Goal: Transaction & Acquisition: Purchase product/service

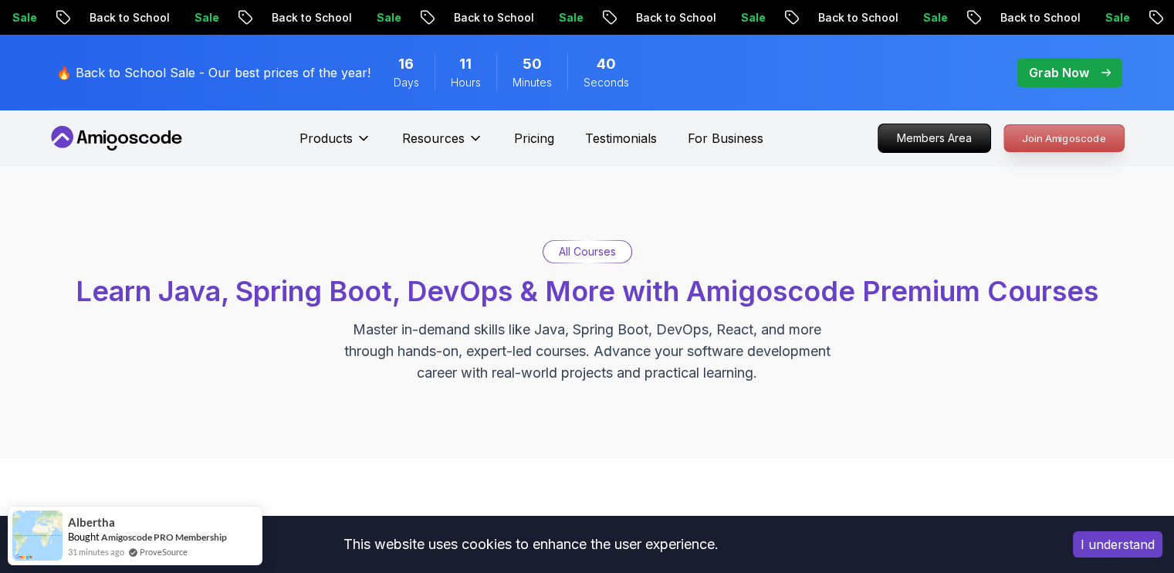
click at [1052, 128] on p "Join Amigoscode" at bounding box center [1064, 138] width 120 height 26
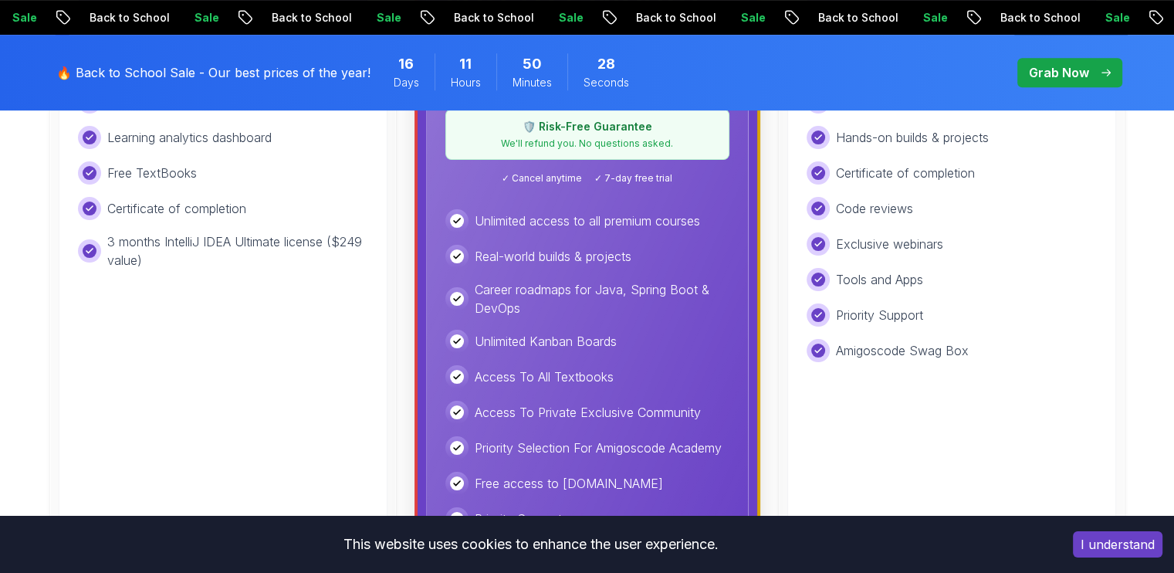
scroll to position [701, 0]
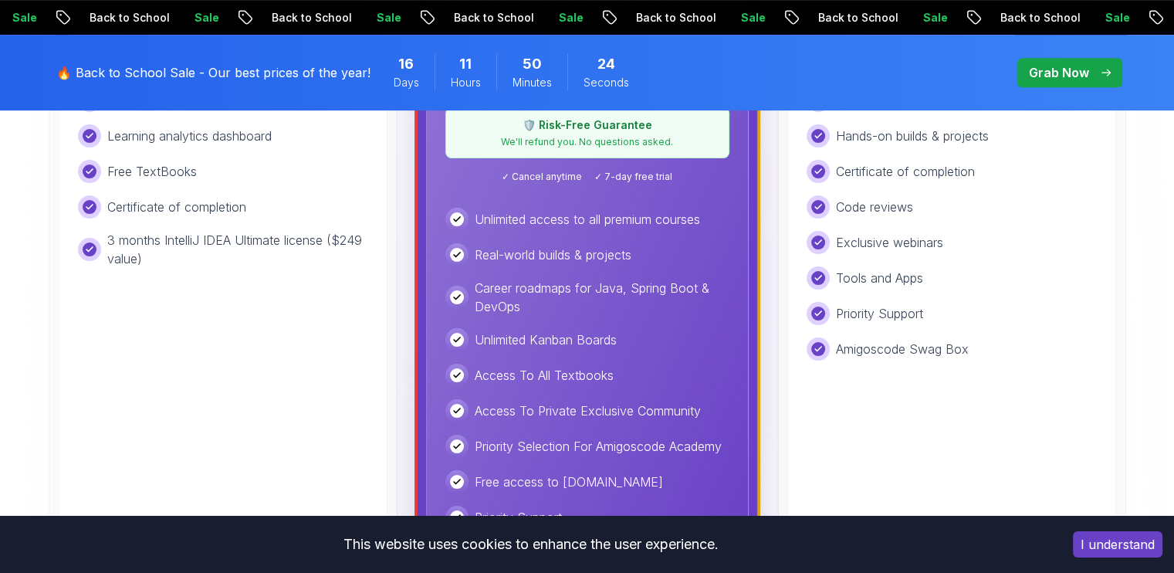
click at [651, 259] on div "Real-world builds & projects" at bounding box center [587, 254] width 284 height 23
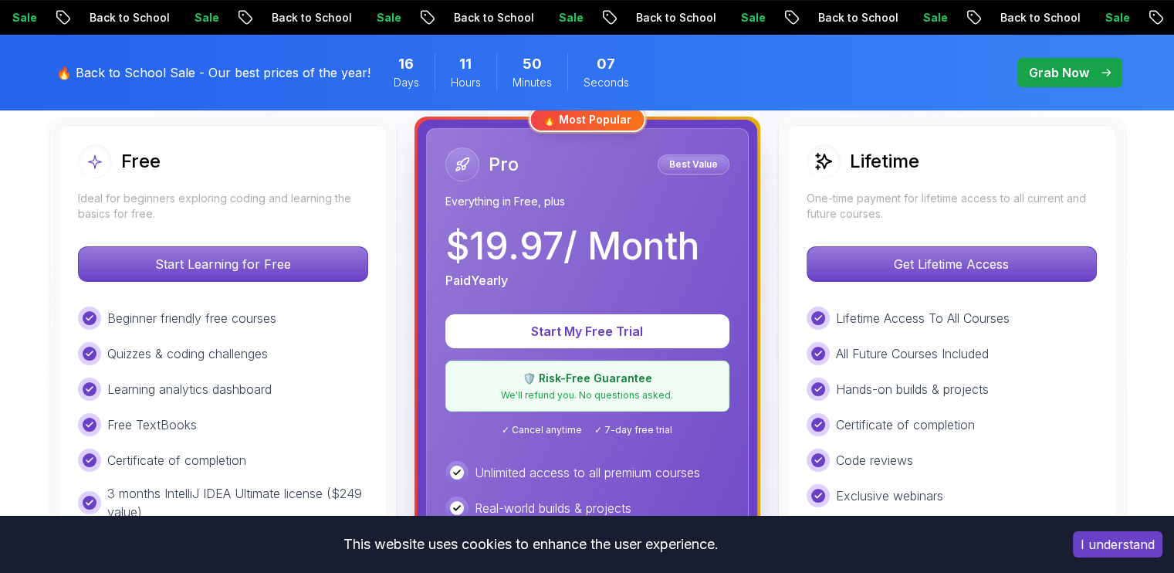
scroll to position [451, 0]
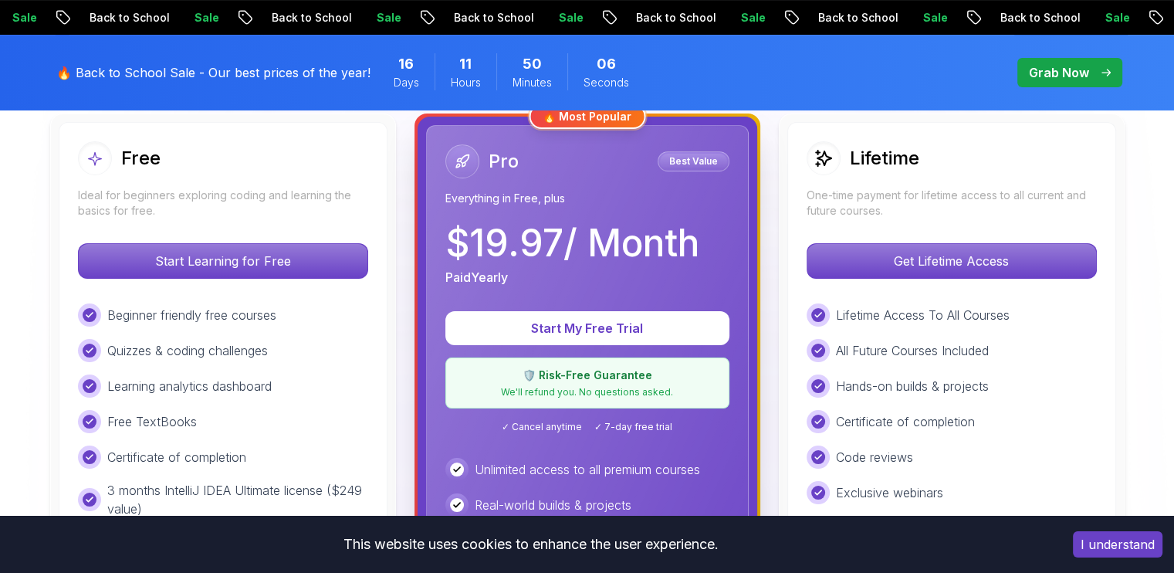
click at [863, 225] on div "Lifetime One-time payment for lifetime access to all current and future courses…" at bounding box center [951, 479] width 329 height 715
click at [886, 232] on div "Lifetime One-time payment for lifetime access to all current and future courses…" at bounding box center [951, 479] width 329 height 715
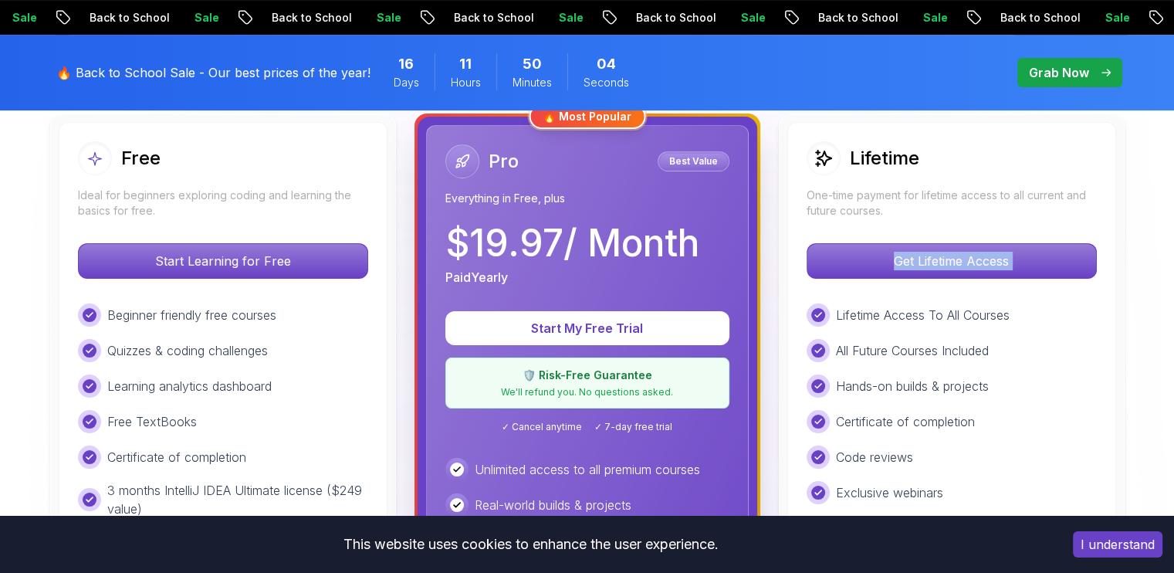
scroll to position [438, 0]
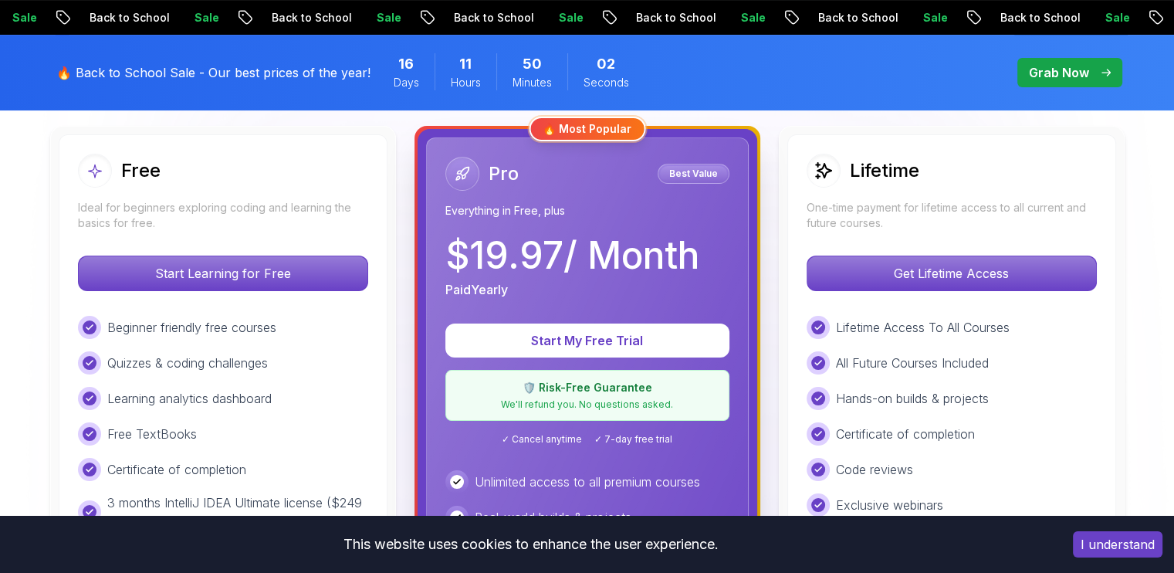
click at [918, 197] on div "Lifetime One-time payment for lifetime access to all current and future courses." at bounding box center [951, 192] width 290 height 77
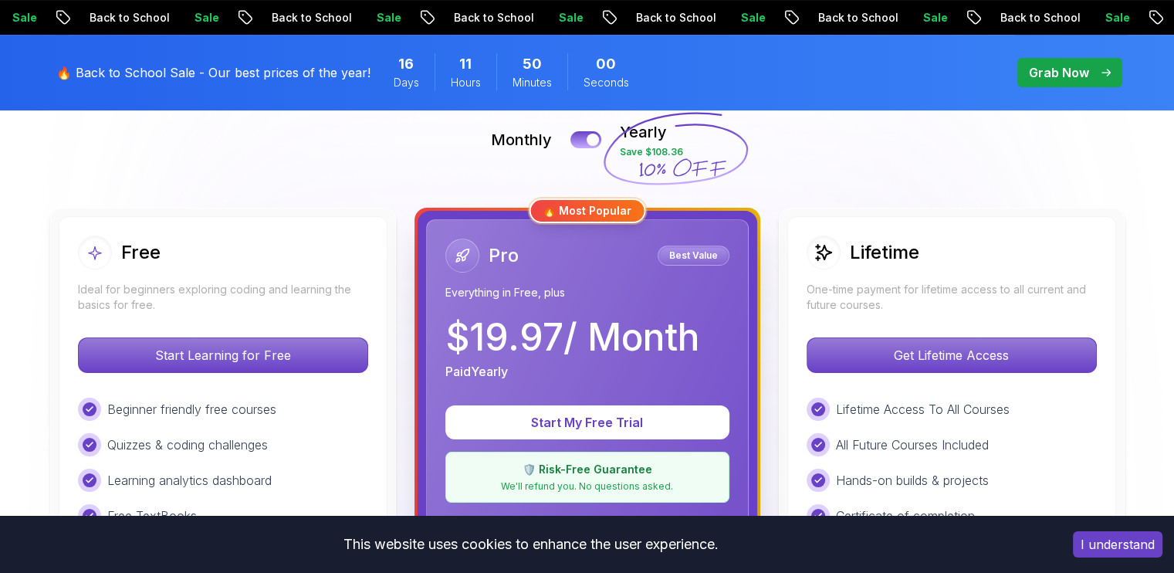
scroll to position [357, 0]
click at [948, 264] on div "Lifetime" at bounding box center [951, 252] width 290 height 34
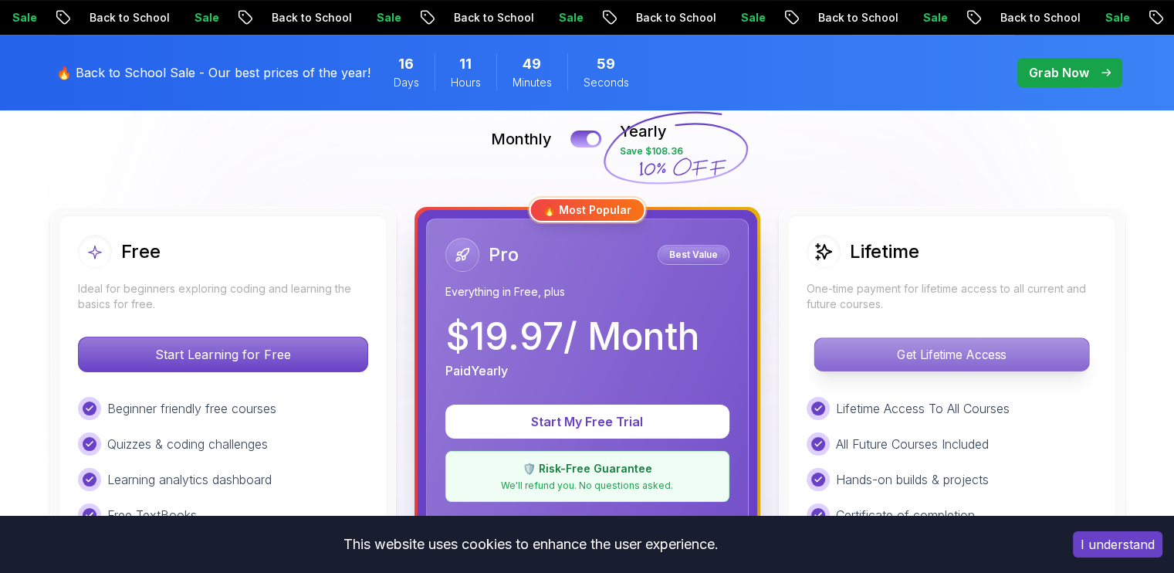
click at [934, 367] on p "Get Lifetime Access" at bounding box center [951, 354] width 274 height 32
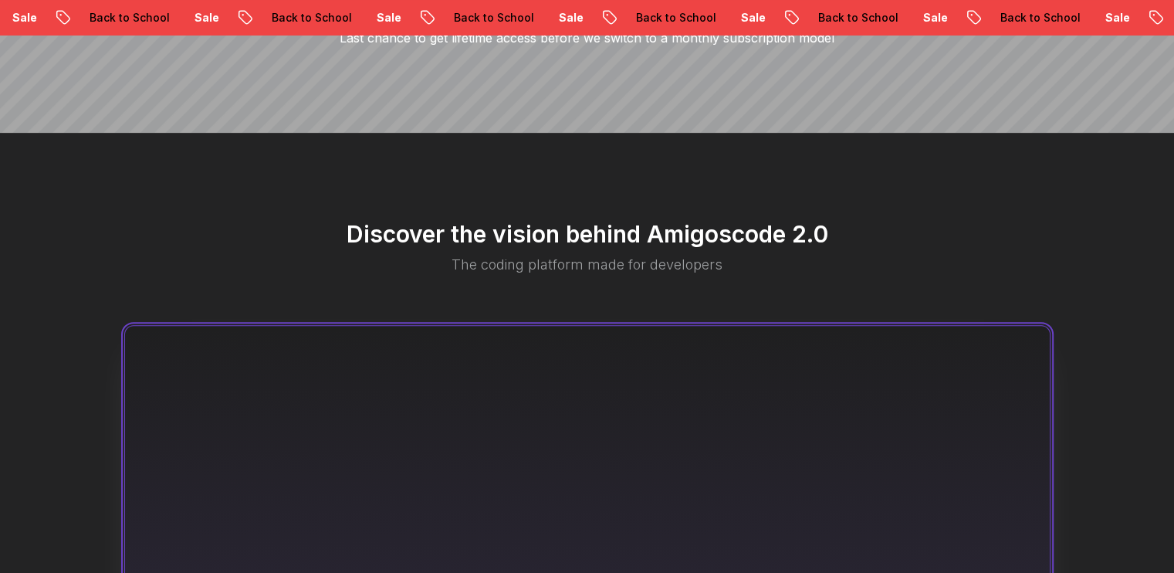
scroll to position [919, 0]
